Goal: Task Accomplishment & Management: Complete application form

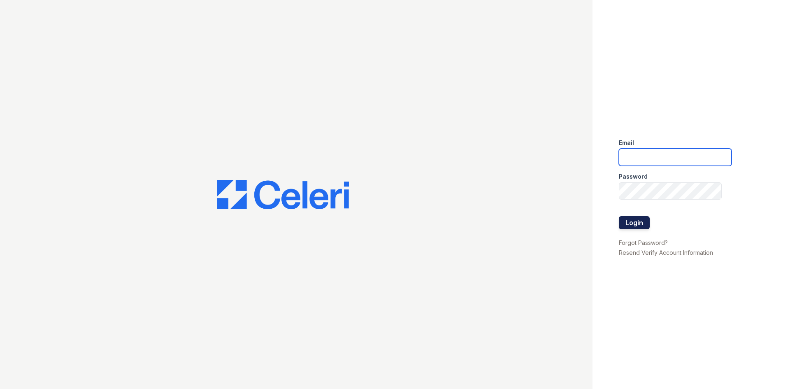
type input "renewonridgewoodtemp@trinity-pm.com"
click at [641, 219] on button "Login" at bounding box center [634, 222] width 31 height 13
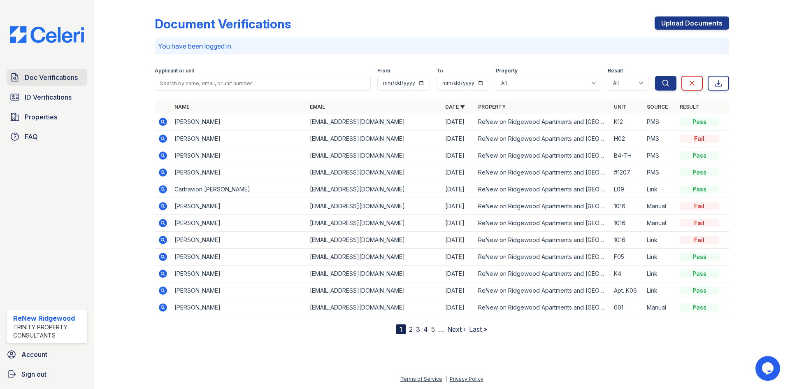
click at [63, 79] on span "Doc Verifications" at bounding box center [51, 77] width 53 height 10
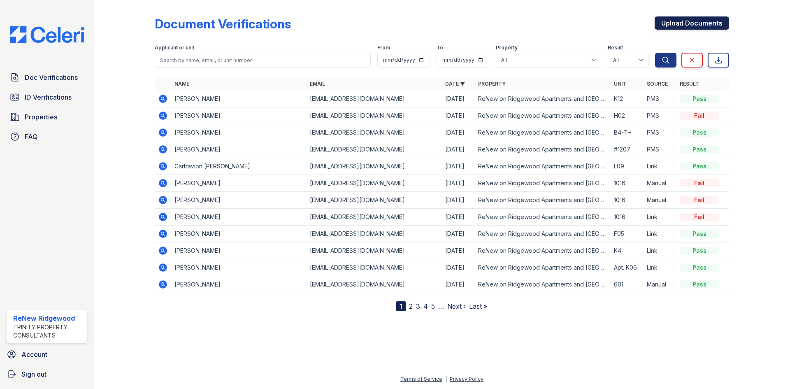
click at [683, 20] on link "Upload Documents" at bounding box center [692, 22] width 74 height 13
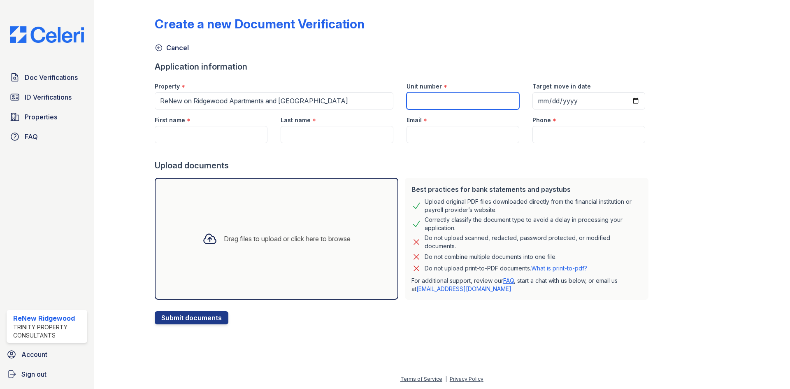
click at [416, 101] on input "Unit number" at bounding box center [462, 100] width 113 height 17
type input "H"
type input "B01"
click at [542, 97] on input "Target move in date" at bounding box center [588, 100] width 113 height 17
click at [627, 98] on input "Target move in date" at bounding box center [588, 100] width 113 height 17
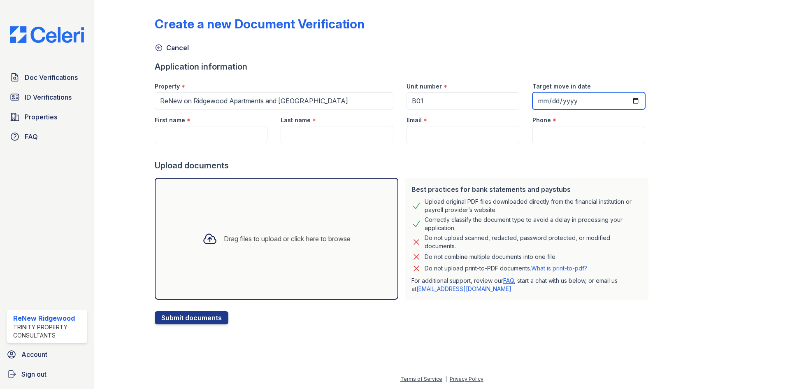
type input "[DATE]"
click at [240, 137] on input "First name" at bounding box center [211, 134] width 113 height 17
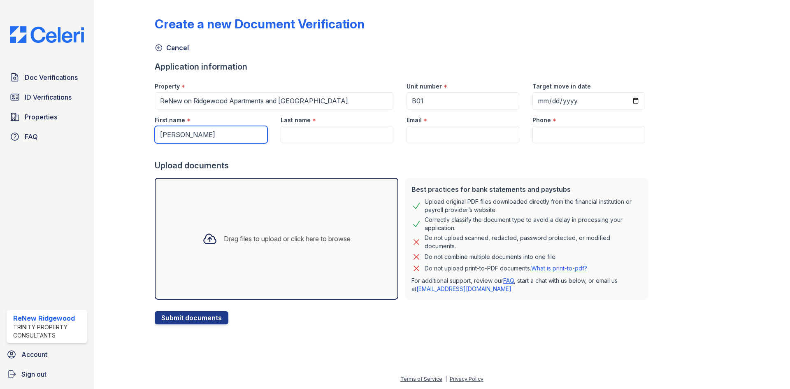
type input "[PERSON_NAME]"
click at [302, 135] on input "Last name" at bounding box center [337, 134] width 113 height 17
type input "m"
click at [315, 133] on input "m" at bounding box center [337, 134] width 113 height 17
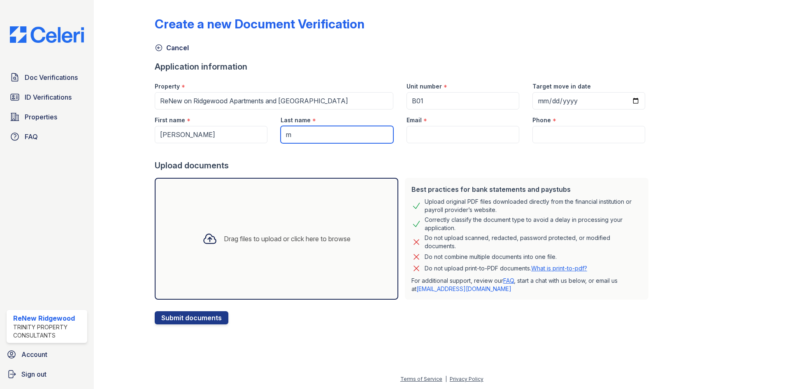
click at [303, 130] on input "m" at bounding box center [337, 134] width 113 height 17
paste input "[PERSON_NAME]"
type input "[PERSON_NAME]"
drag, startPoint x: 422, startPoint y: 131, endPoint x: 430, endPoint y: 126, distance: 8.9
click at [422, 131] on input "Email" at bounding box center [462, 134] width 113 height 17
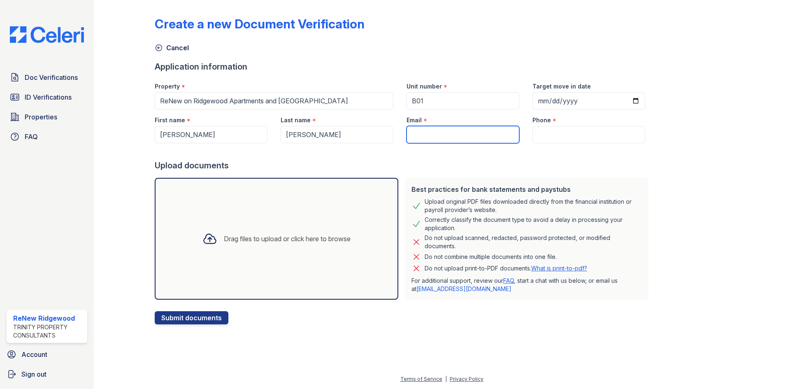
click at [437, 135] on input "Email" at bounding box center [462, 134] width 113 height 17
paste input "[EMAIL_ADDRESS][DOMAIN_NAME]"
type input "[EMAIL_ADDRESS][DOMAIN_NAME]"
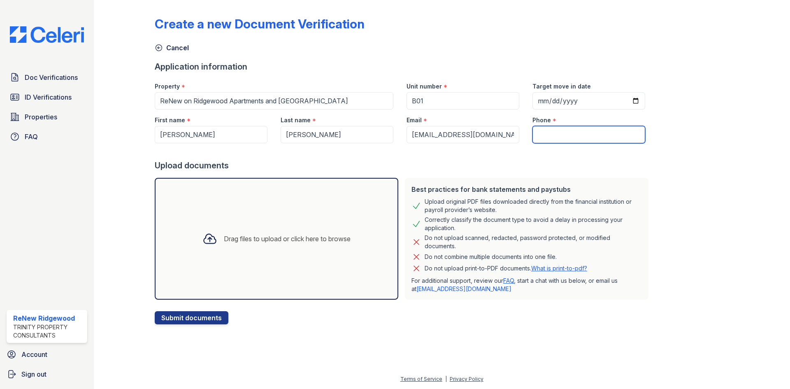
click at [535, 135] on input "Phone" at bounding box center [588, 134] width 113 height 17
paste input "[PHONE_NUMBER]"
type input "[PHONE_NUMBER]"
click at [283, 253] on div "Drag files to upload or click here to browse" at bounding box center [277, 239] width 244 height 122
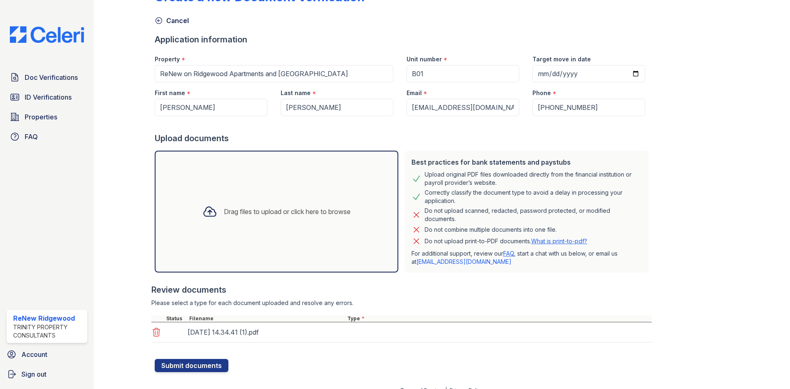
scroll to position [38, 0]
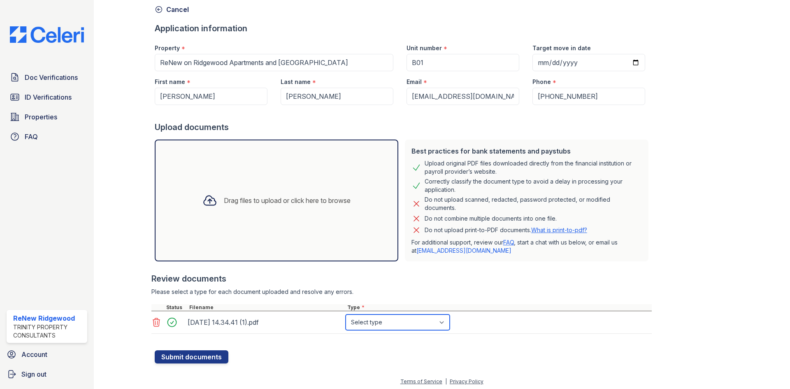
click at [366, 325] on select "Select type Paystub Bank Statement Offer Letter Tax Documents Benefit Award Let…" at bounding box center [398, 322] width 104 height 16
select select "paystub"
click at [346, 314] on select "Select type Paystub Bank Statement Offer Letter Tax Documents Benefit Award Let…" at bounding box center [398, 322] width 104 height 16
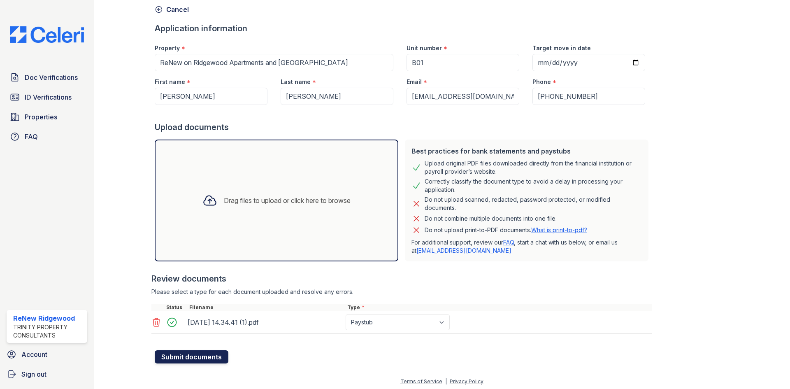
click at [210, 359] on button "Submit documents" at bounding box center [192, 356] width 74 height 13
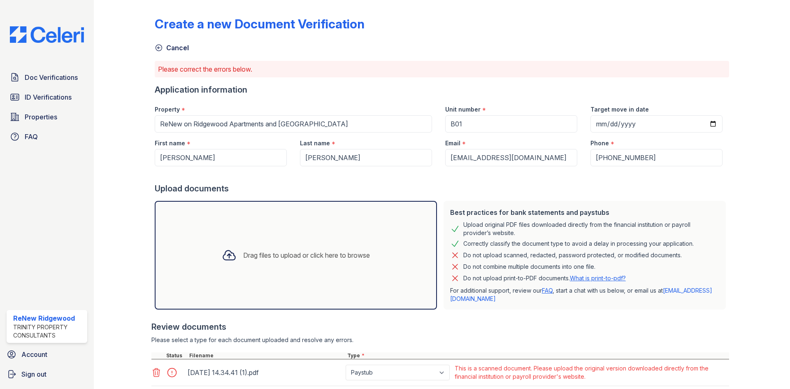
scroll to position [55, 0]
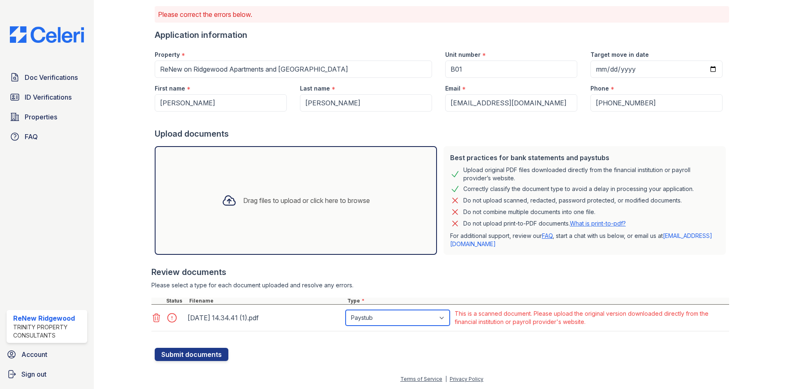
click at [425, 319] on select "Paystub Bank Statement Offer Letter Tax Documents Benefit Award Letter Investme…" at bounding box center [398, 318] width 104 height 16
click at [443, 129] on div "Upload documents" at bounding box center [442, 134] width 574 height 12
click at [50, 82] on span "Doc Verifications" at bounding box center [51, 77] width 53 height 10
